Goal: Entertainment & Leisure: Consume media (video, audio)

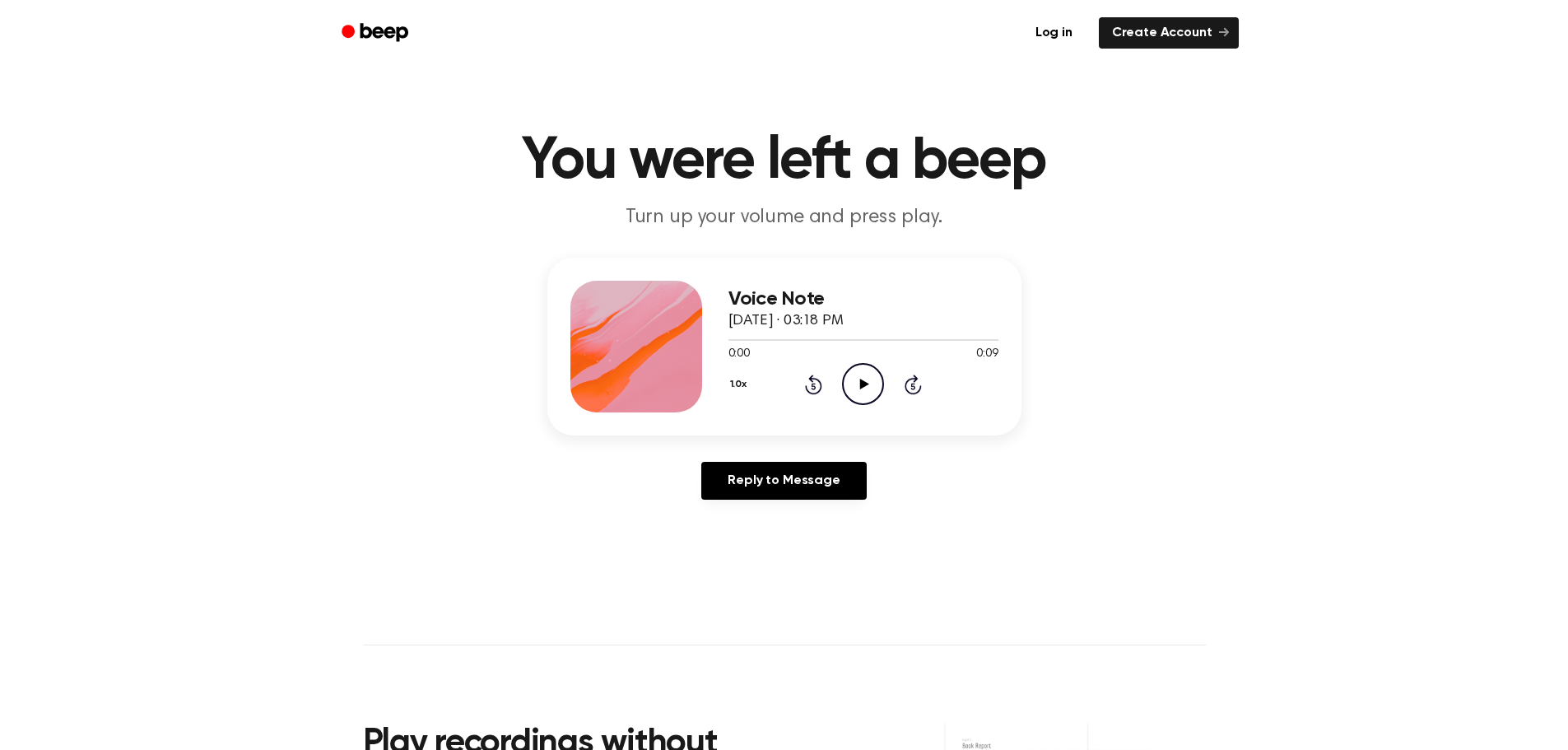
click at [858, 386] on icon "Play Audio" at bounding box center [862, 383] width 42 height 42
click at [862, 382] on icon at bounding box center [864, 383] width 9 height 11
click at [855, 380] on icon "Play Audio" at bounding box center [862, 383] width 42 height 42
click at [730, 382] on button "1.0x" at bounding box center [740, 384] width 25 height 28
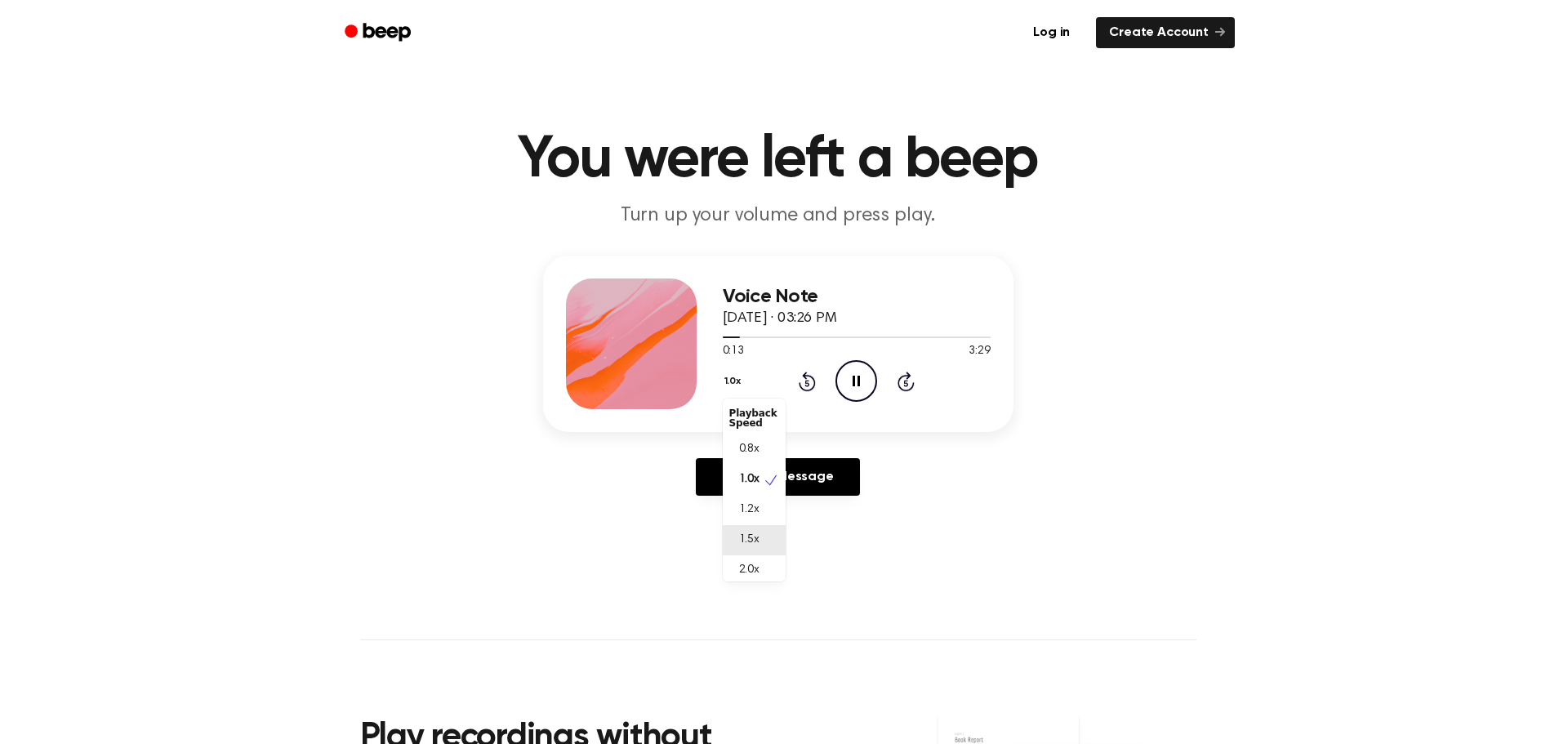
click at [758, 530] on div "1.5x" at bounding box center [754, 540] width 63 height 30
